Goal: Book appointment/travel/reservation

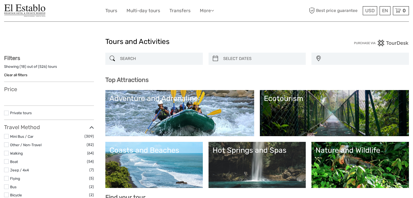
select select
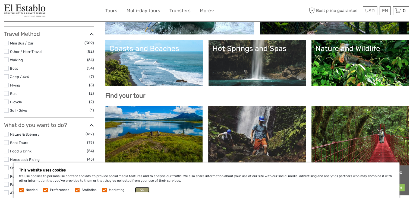
click at [139, 188] on button "OK" at bounding box center [142, 189] width 14 height 5
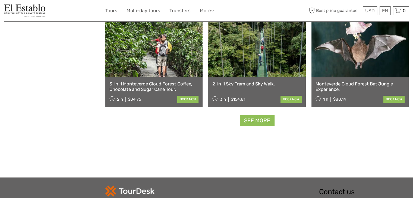
scroll to position [666, 0]
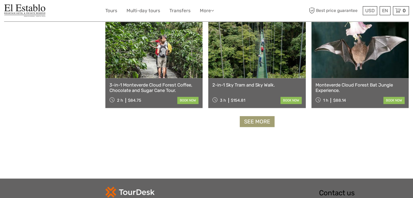
click at [266, 124] on link "See more" at bounding box center [257, 121] width 35 height 11
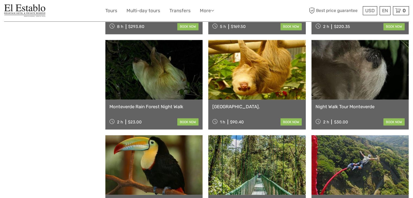
scroll to position [979, 0]
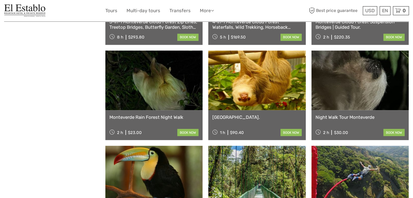
click at [352, 92] on link at bounding box center [359, 81] width 97 height 60
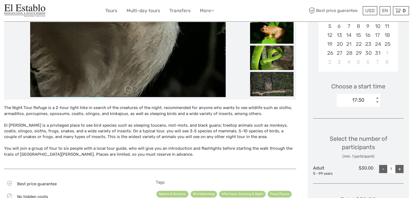
scroll to position [134, 0]
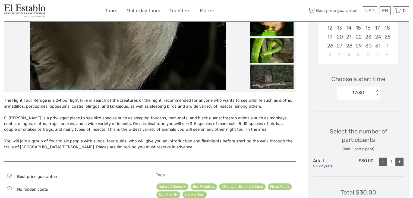
click at [101, 103] on div "The Night Tour Refuge is a 2-hour light hike in search of the creatures of the …" at bounding box center [150, 127] width 292 height 58
click at [92, 106] on div "The Night Tour Refuge is a 2-hour light hike in search of the creatures of the …" at bounding box center [150, 127] width 292 height 58
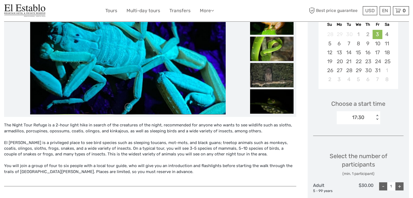
scroll to position [110, 0]
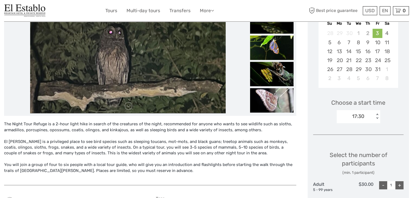
drag, startPoint x: 411, startPoint y: 63, endPoint x: 417, endPoint y: 55, distance: 9.6
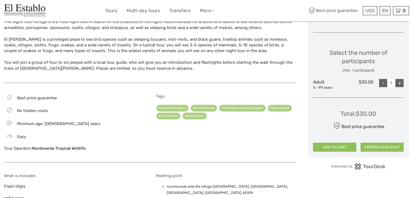
scroll to position [211, 0]
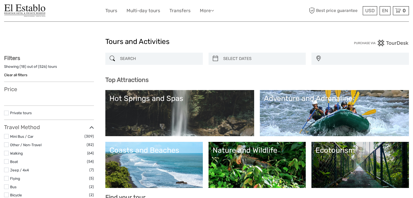
select select
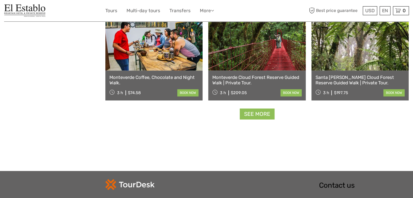
scroll to position [674, 0]
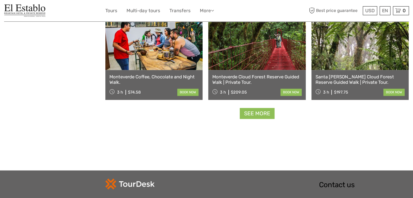
click at [174, 66] on link at bounding box center [153, 40] width 97 height 60
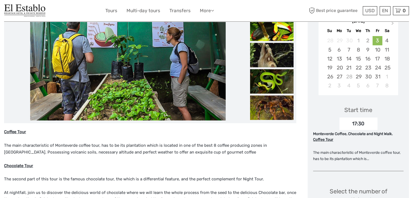
scroll to position [102, 0]
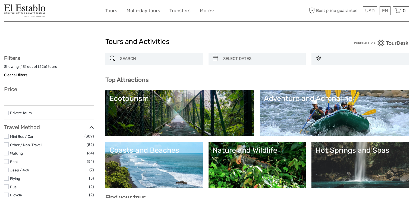
select select
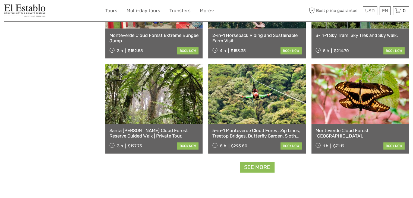
scroll to position [621, 0]
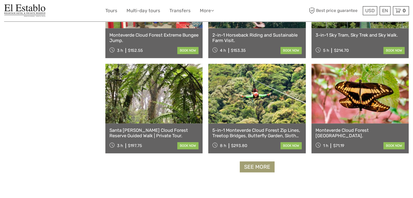
click at [261, 168] on link "See more" at bounding box center [257, 167] width 35 height 11
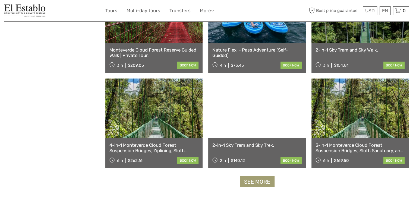
scroll to position [1079, 0]
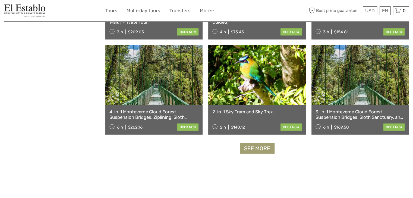
click at [261, 150] on link "See more" at bounding box center [257, 148] width 35 height 11
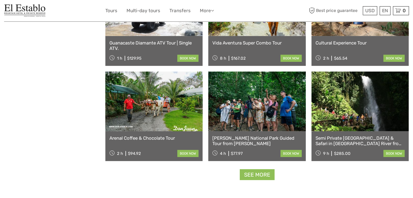
scroll to position [1627, 0]
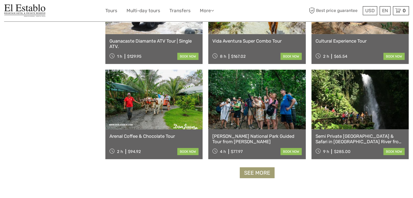
click at [262, 171] on link "See more" at bounding box center [257, 173] width 35 height 11
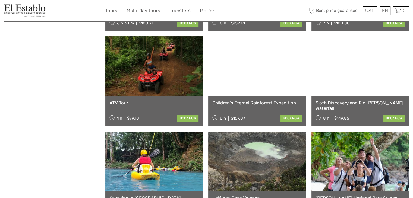
scroll to position [2138, 0]
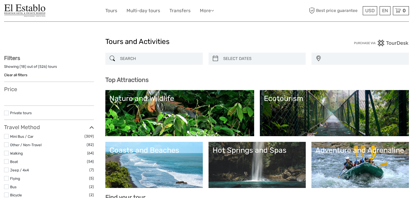
select select
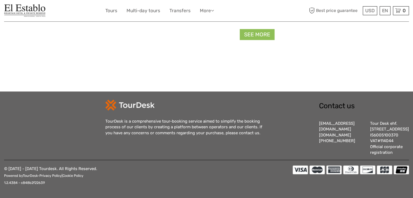
select select
